Goal: Task Accomplishment & Management: Complete application form

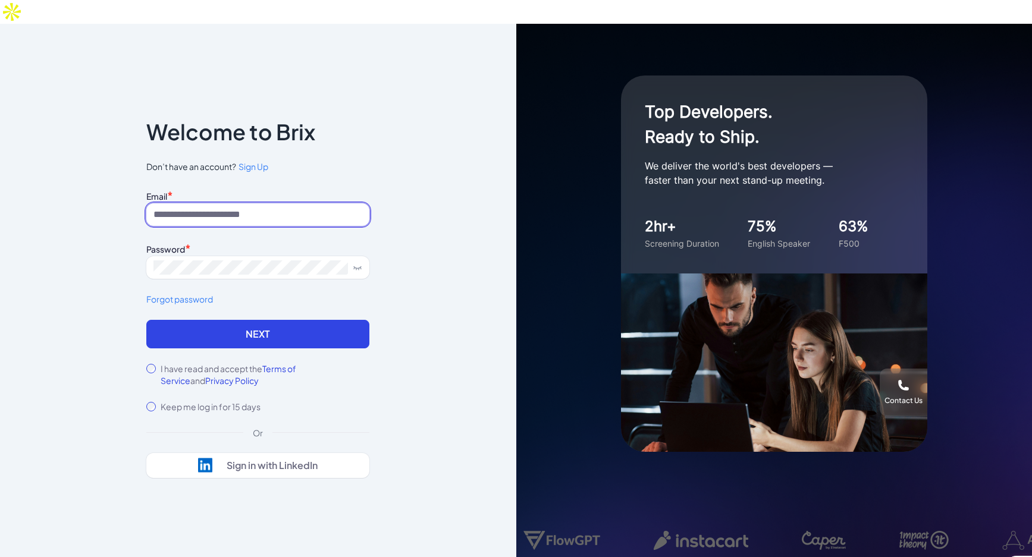
click at [196, 203] on input at bounding box center [257, 214] width 223 height 23
click at [227, 203] on input at bounding box center [257, 214] width 223 height 23
click at [536, 24] on div "Top Developers. Ready to Ship. We deliver the world's best developers — faster …" at bounding box center [774, 302] width 516 height 557
click at [237, 203] on input at bounding box center [257, 214] width 223 height 23
click at [453, 42] on div "Notice To proceed, please agree to the Terms of Service and Privary Policy . Ca…" at bounding box center [258, 302] width 516 height 557
